Goal: Task Accomplishment & Management: Manage account settings

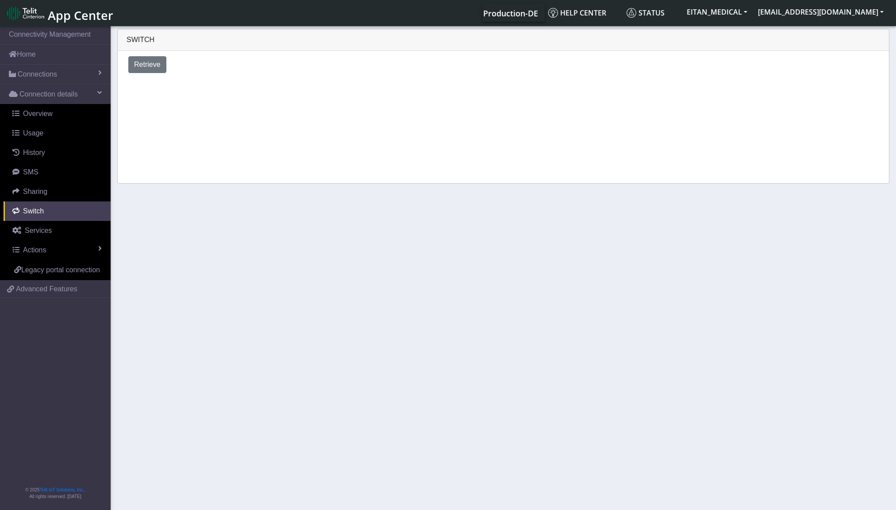
scroll to position [3, 0]
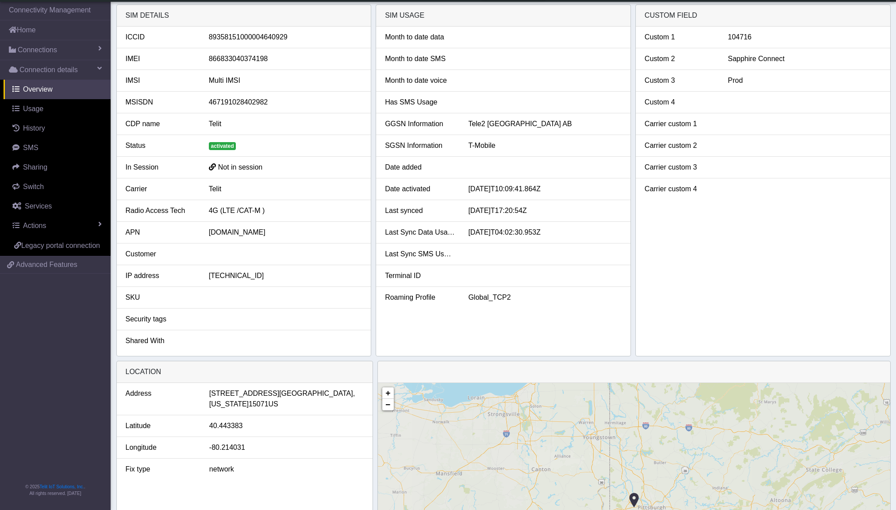
select select "2: 6"
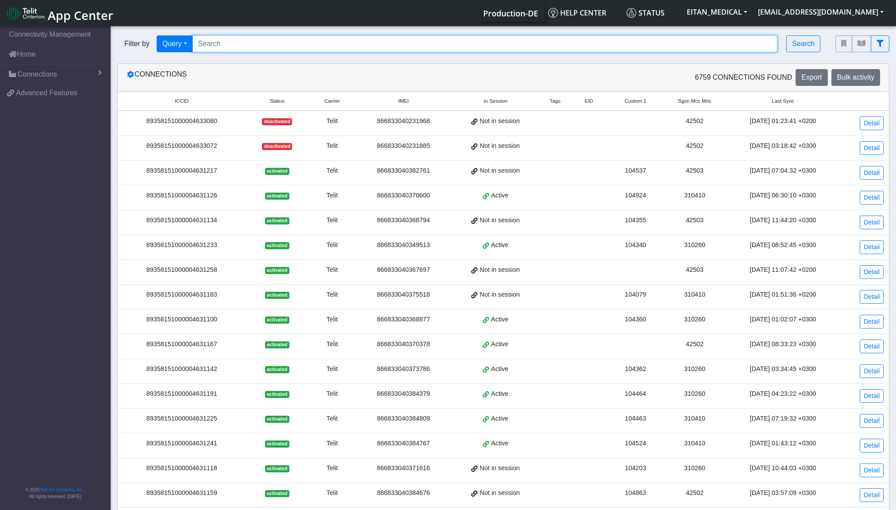
click at [464, 47] on input "Search..." at bounding box center [484, 43] width 585 height 17
click at [245, 49] on input "Search..." at bounding box center [484, 43] width 585 height 17
paste input "89358151000011625012 or 89358151000011624684 or 89358151000004660802 or 8935815…"
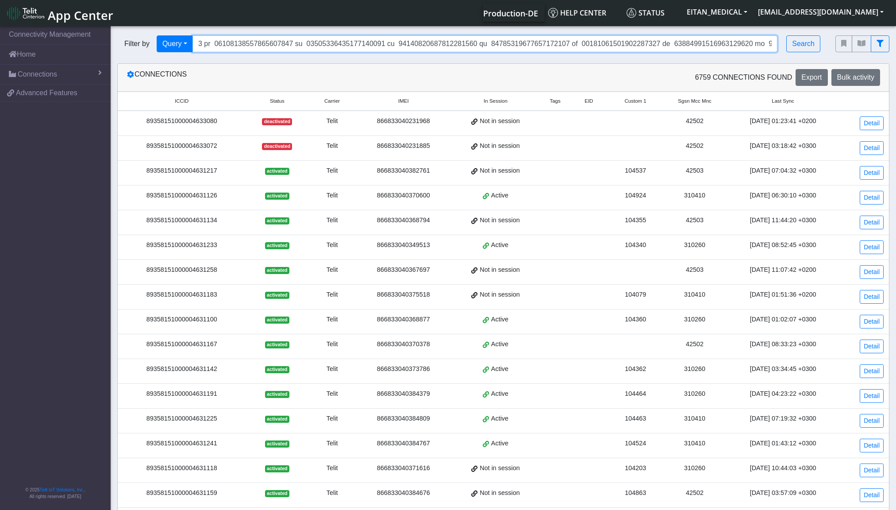
type input "89358151000011625012 or 89358151000011624684 or 89358151000004660802 or 8935815…"
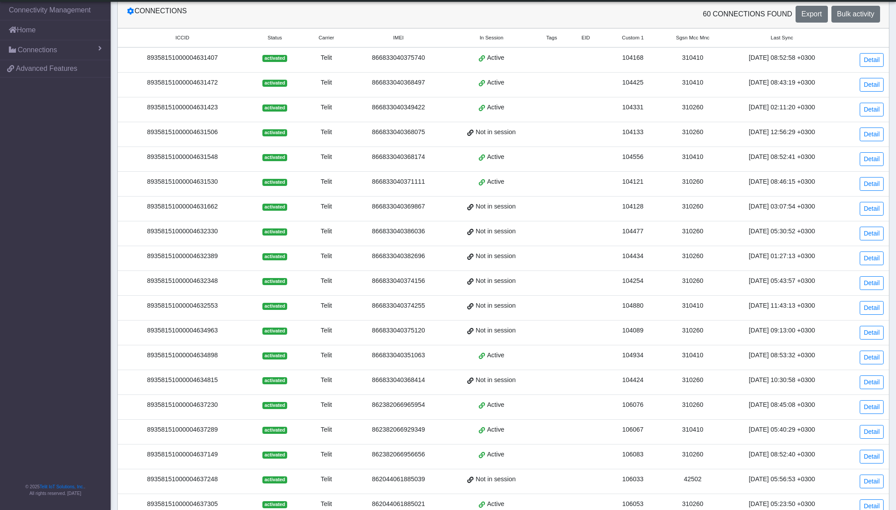
scroll to position [0, 0]
